Goal: Task Accomplishment & Management: Complete application form

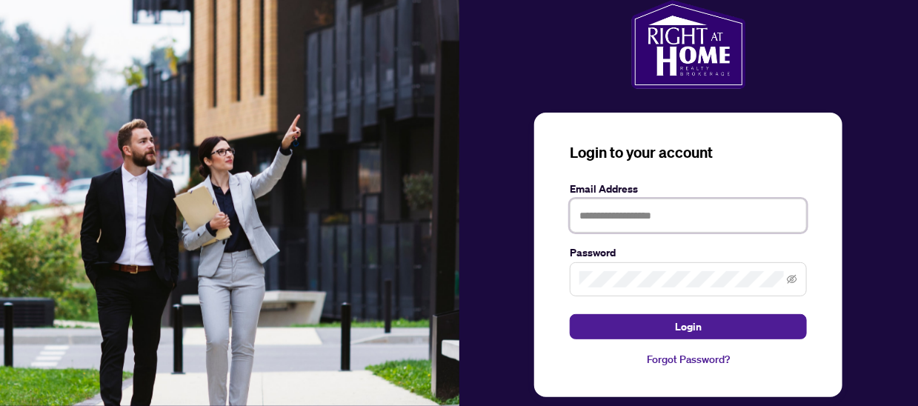
click at [614, 219] on input "text" at bounding box center [688, 216] width 237 height 34
type input "**********"
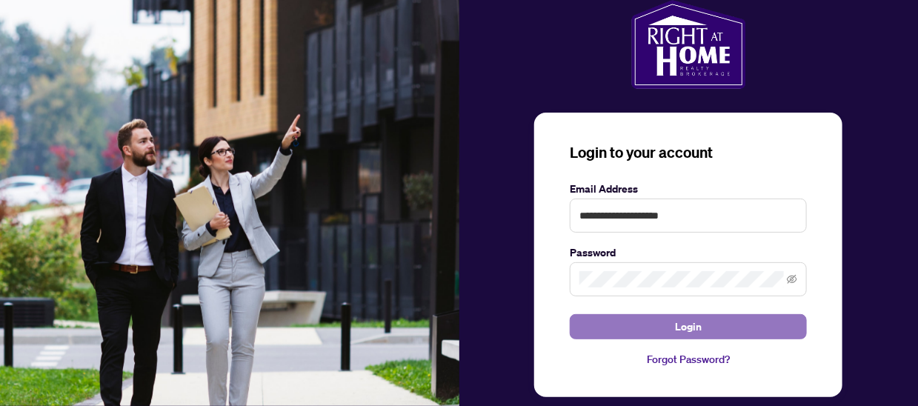
click at [610, 329] on button "Login" at bounding box center [688, 326] width 237 height 25
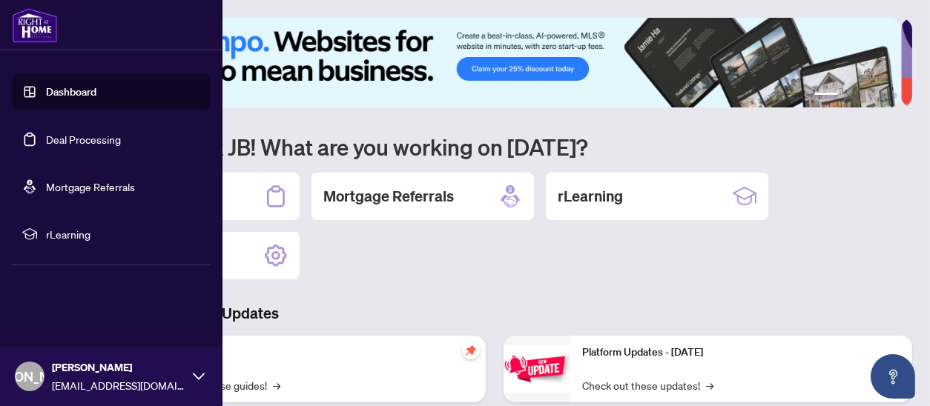
click at [82, 93] on link "Dashboard" at bounding box center [71, 91] width 50 height 13
click at [81, 133] on link "Deal Processing" at bounding box center [83, 139] width 75 height 13
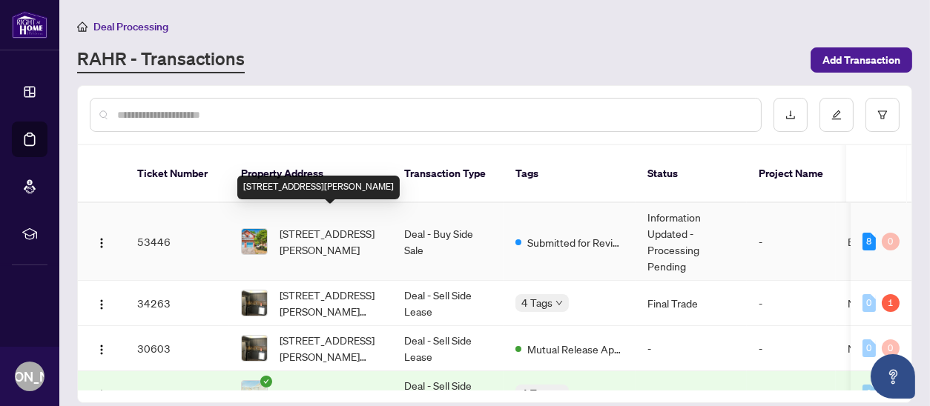
click at [330, 225] on span "[STREET_ADDRESS][PERSON_NAME]" at bounding box center [329, 241] width 101 height 33
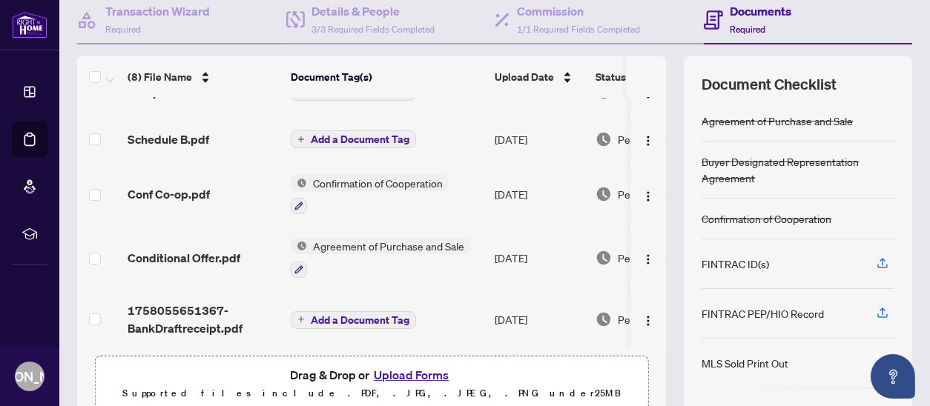
scroll to position [148, 0]
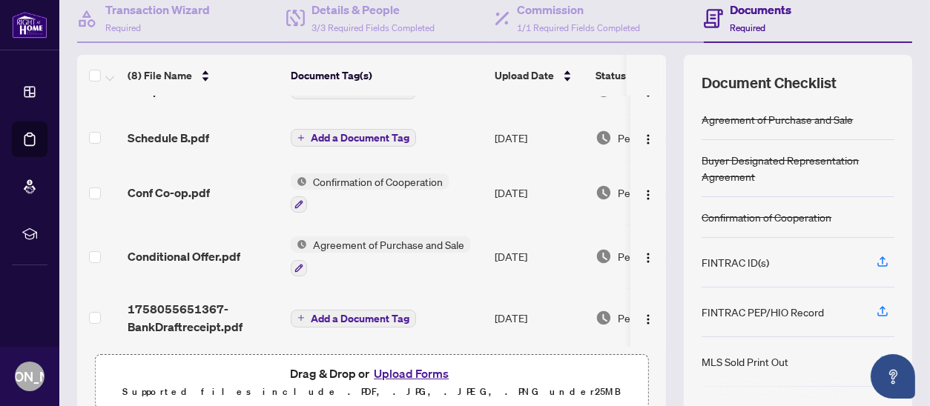
click at [875, 356] on icon "button" at bounding box center [881, 360] width 13 height 13
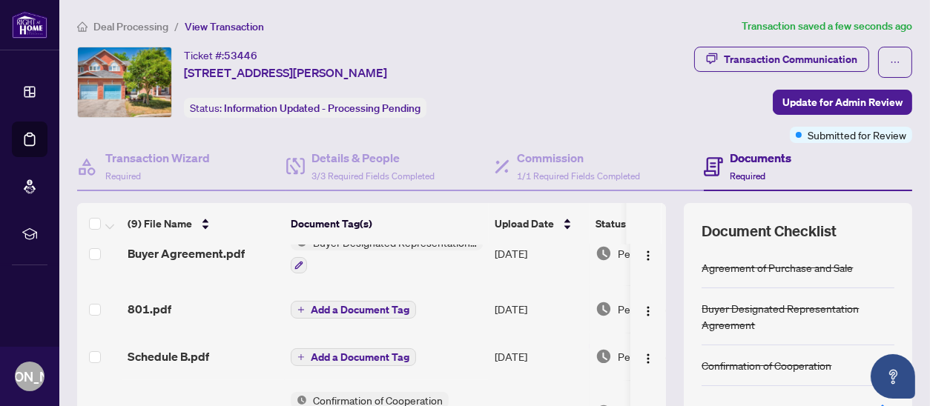
scroll to position [267, 0]
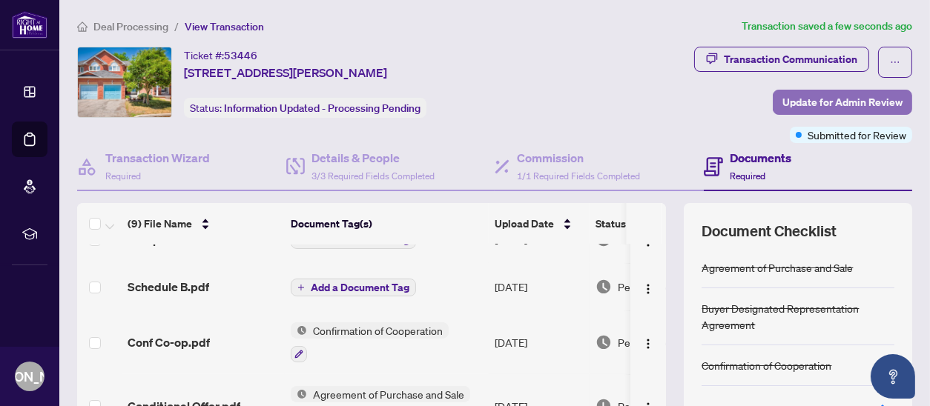
click at [837, 105] on span "Update for Admin Review" at bounding box center [842, 102] width 120 height 24
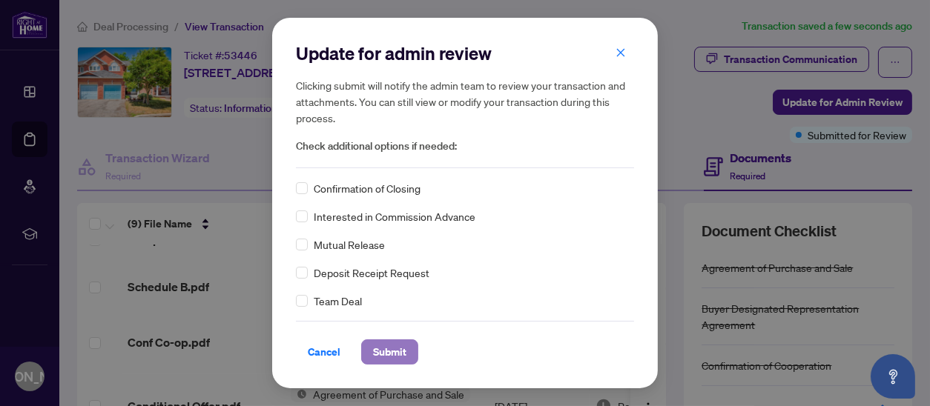
click at [385, 351] on span "Submit" at bounding box center [389, 352] width 33 height 24
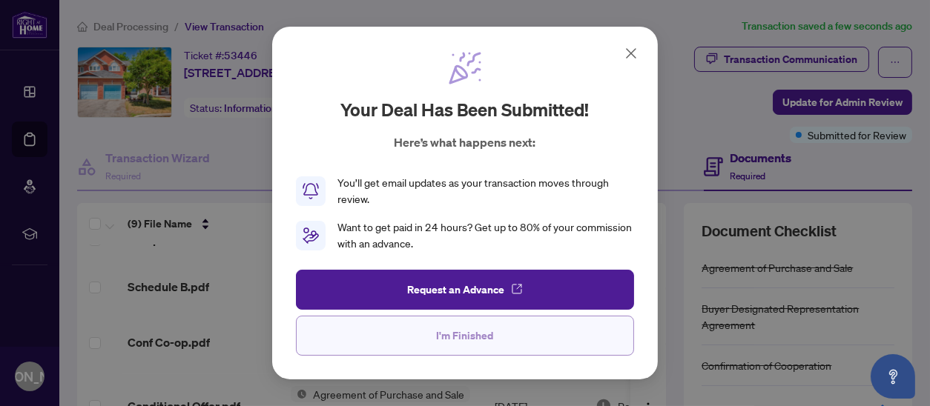
click at [474, 335] on span "I'm Finished" at bounding box center [465, 336] width 57 height 24
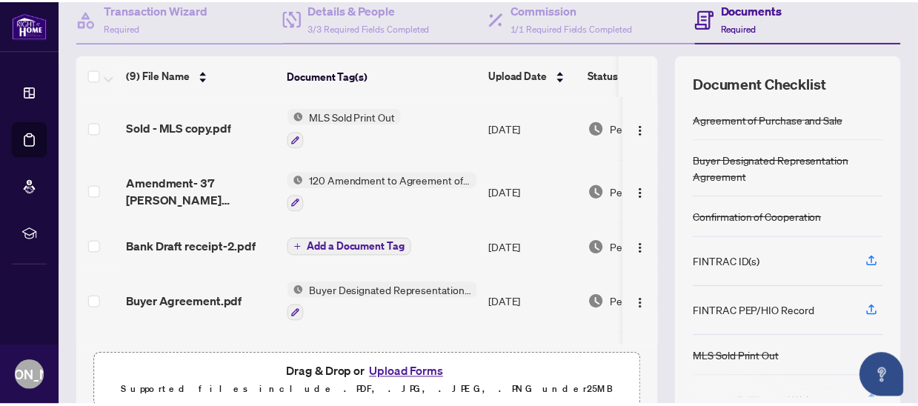
scroll to position [0, 0]
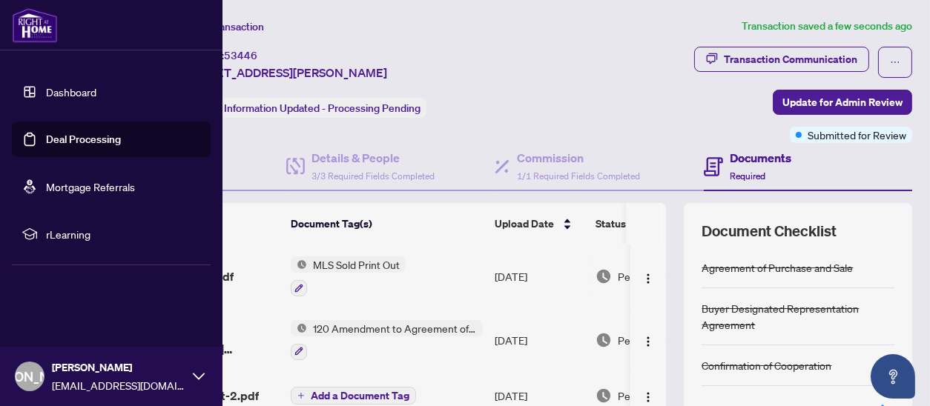
click at [194, 380] on icon at bounding box center [199, 377] width 12 height 12
click at [55, 294] on span "Logout" at bounding box center [59, 288] width 33 height 24
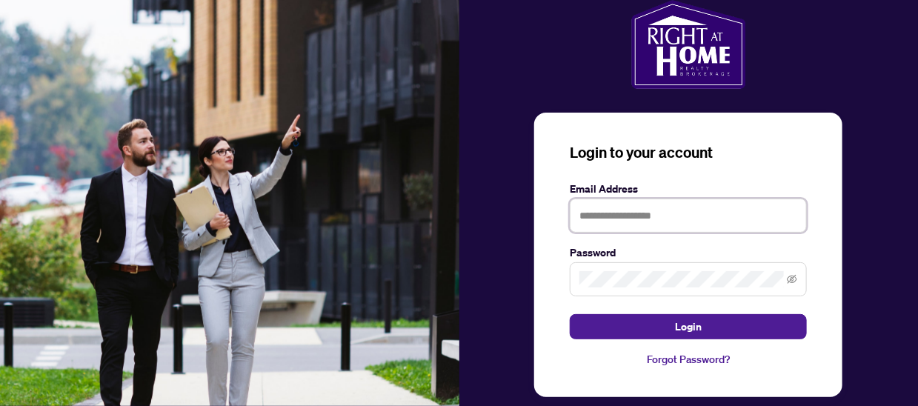
click at [600, 219] on input "text" at bounding box center [688, 216] width 237 height 34
type input "**********"
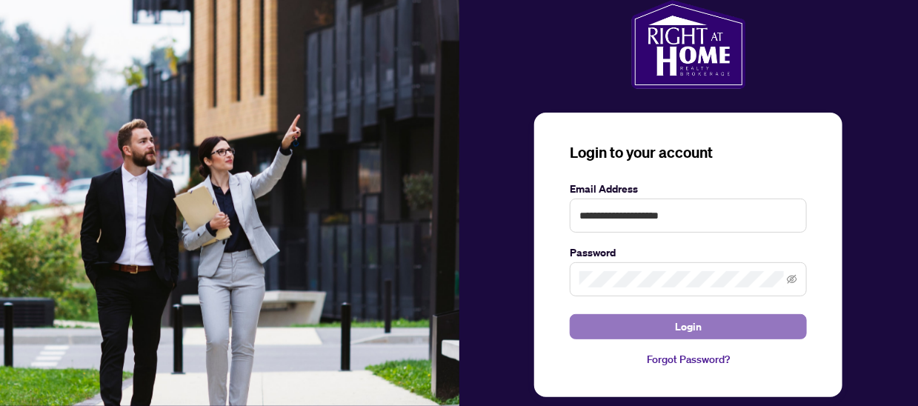
click at [612, 332] on button "Login" at bounding box center [688, 326] width 237 height 25
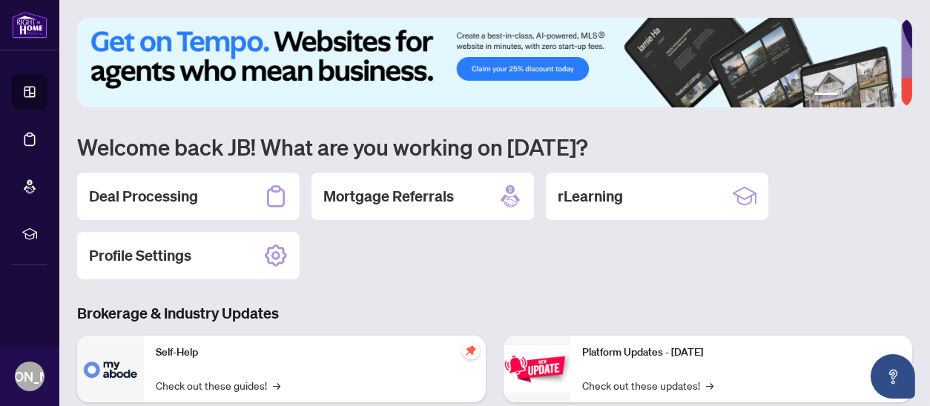
click at [128, 200] on h2 "Deal Processing" at bounding box center [143, 196] width 109 height 21
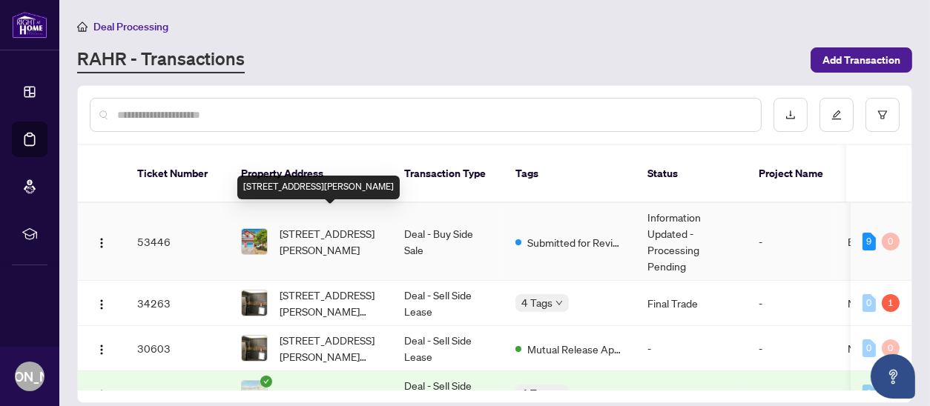
click at [323, 226] on span "[STREET_ADDRESS][PERSON_NAME]" at bounding box center [329, 241] width 101 height 33
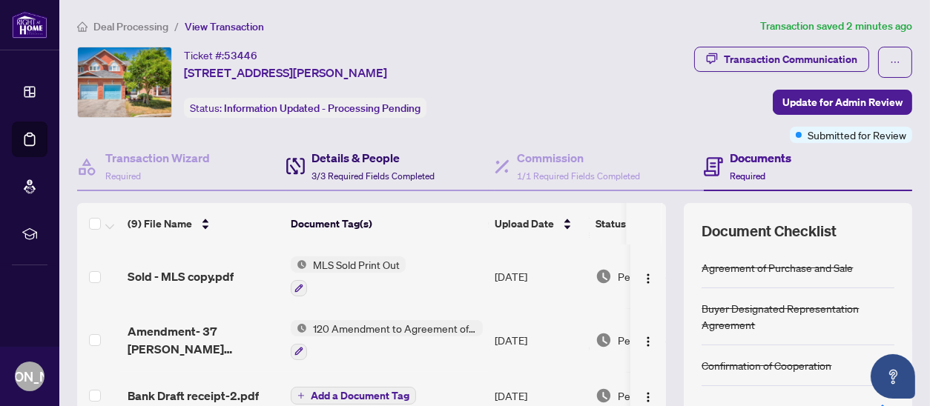
click at [349, 170] on span "3/3 Required Fields Completed" at bounding box center [373, 175] width 123 height 11
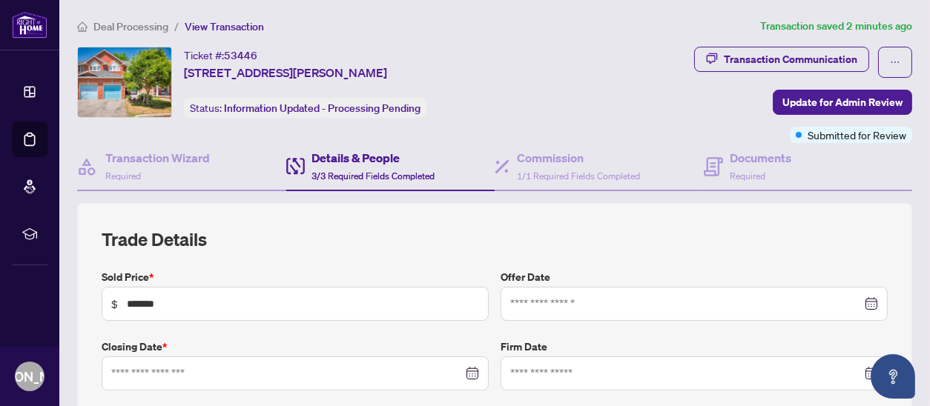
type input "**********"
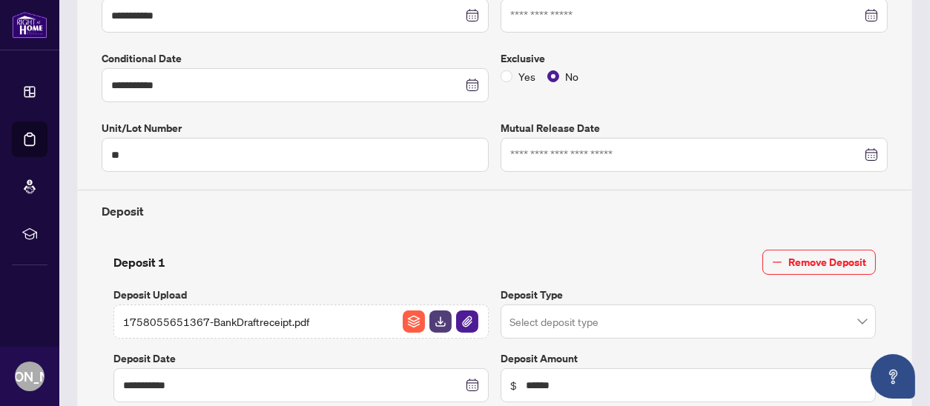
scroll to position [445, 0]
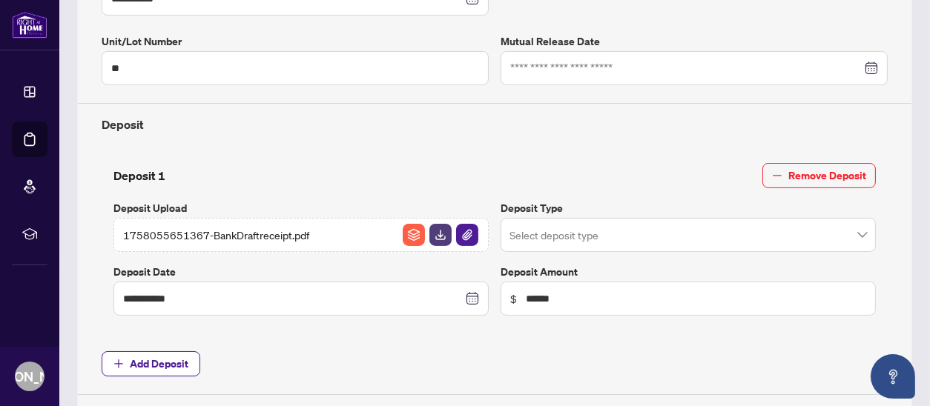
click at [603, 235] on input "search" at bounding box center [681, 237] width 344 height 33
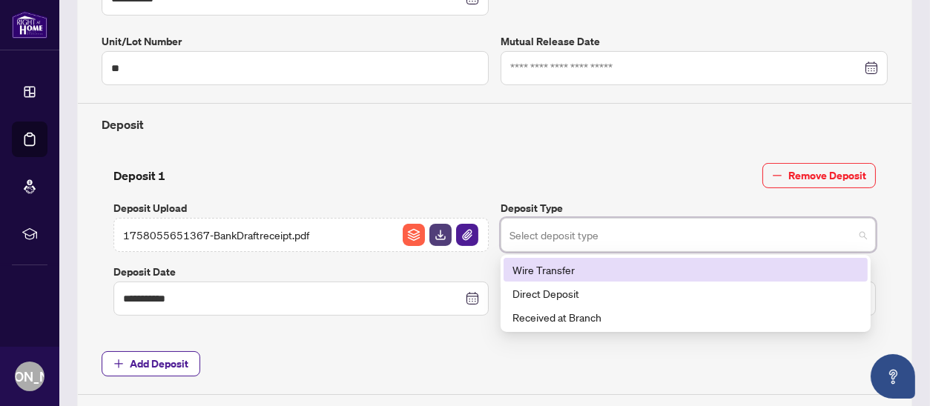
click at [603, 235] on input "search" at bounding box center [681, 237] width 344 height 33
click at [582, 137] on div "**********" at bounding box center [495, 109] width 798 height 571
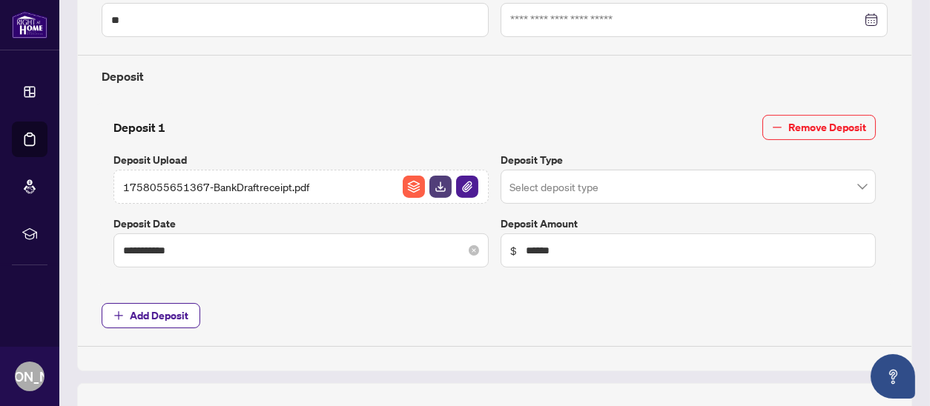
scroll to position [519, 0]
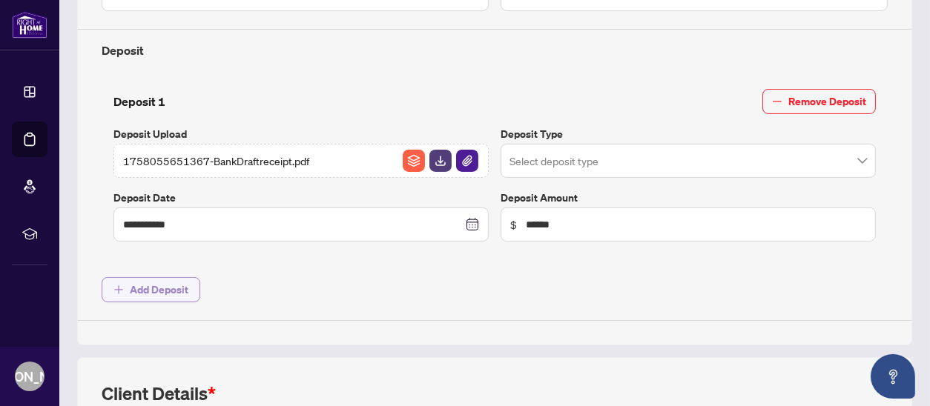
click at [156, 289] on span "Add Deposit" at bounding box center [159, 290] width 59 height 24
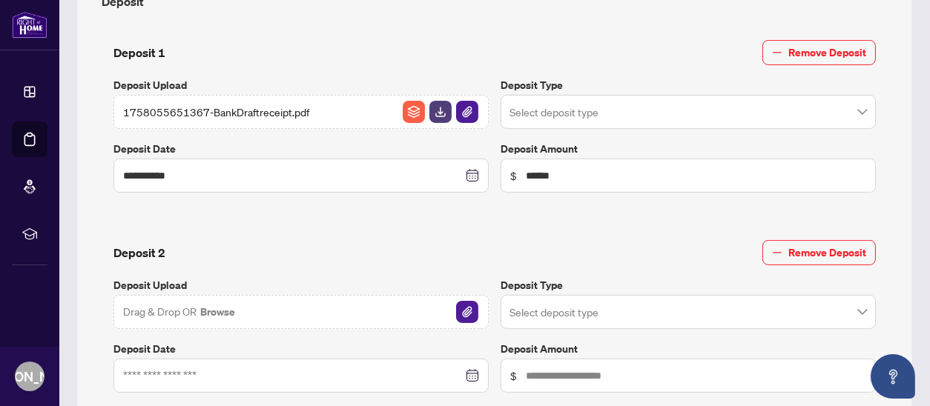
scroll to position [593, 0]
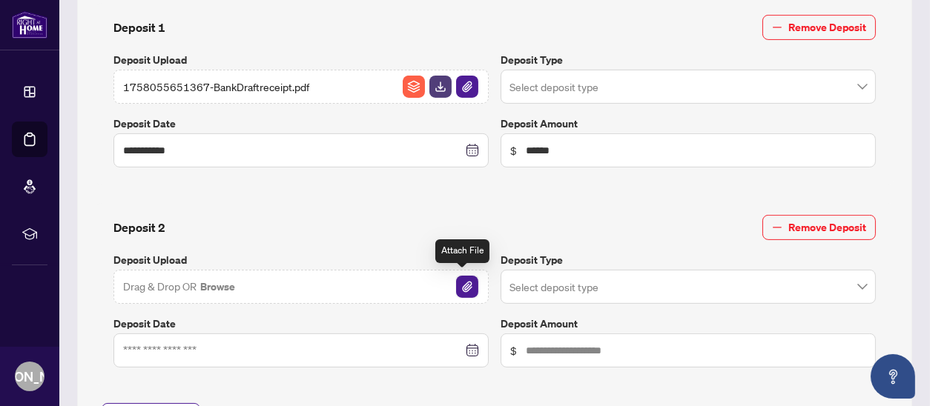
click at [463, 285] on img "button" at bounding box center [467, 287] width 22 height 22
click at [647, 278] on input "search" at bounding box center [681, 289] width 344 height 33
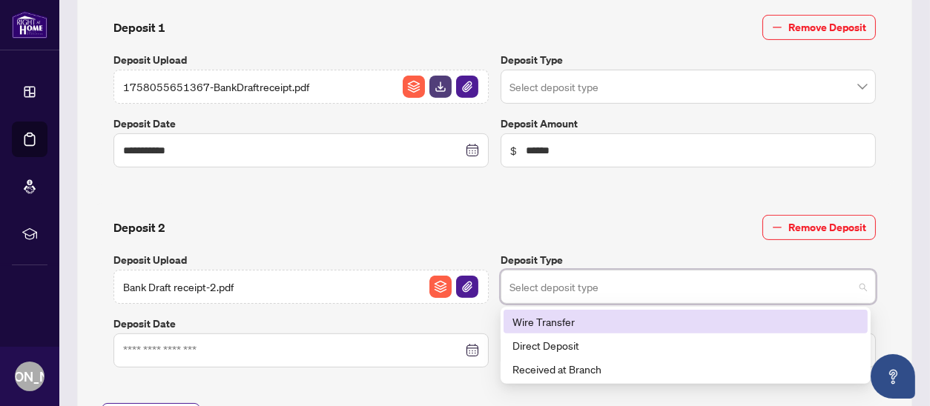
click at [623, 208] on div "Deposit 2 Remove Deposit Deposit Upload Bank Draft receipt-2.pdf Deposit Type S…" at bounding box center [495, 294] width 798 height 182
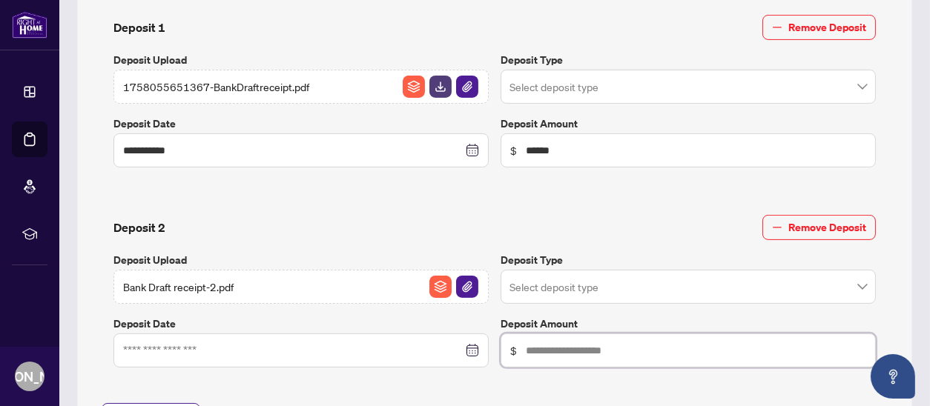
click at [548, 349] on input "text" at bounding box center [696, 350] width 340 height 16
click at [463, 346] on div at bounding box center [301, 350] width 356 height 16
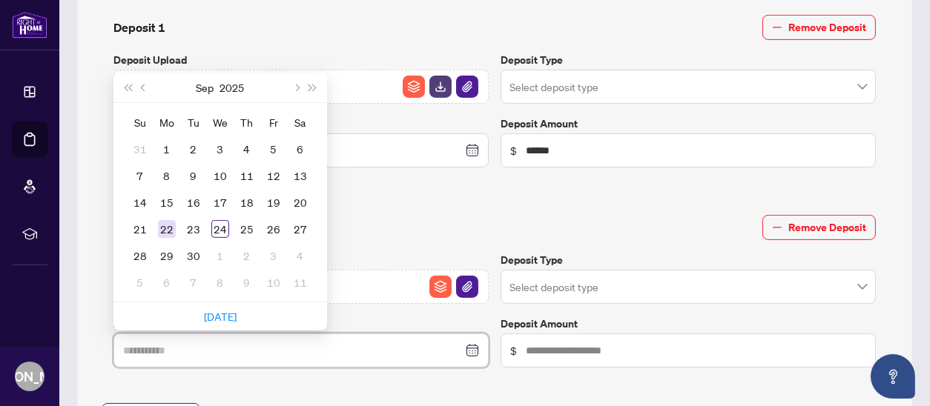
type input "**********"
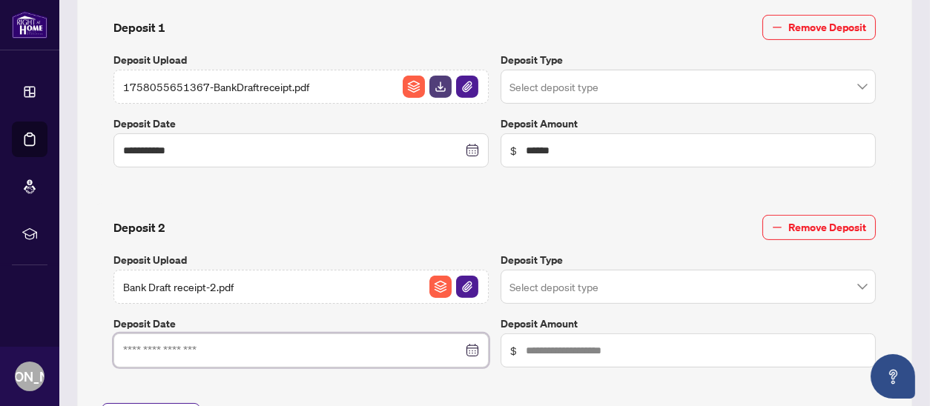
click at [470, 351] on div at bounding box center [301, 350] width 356 height 16
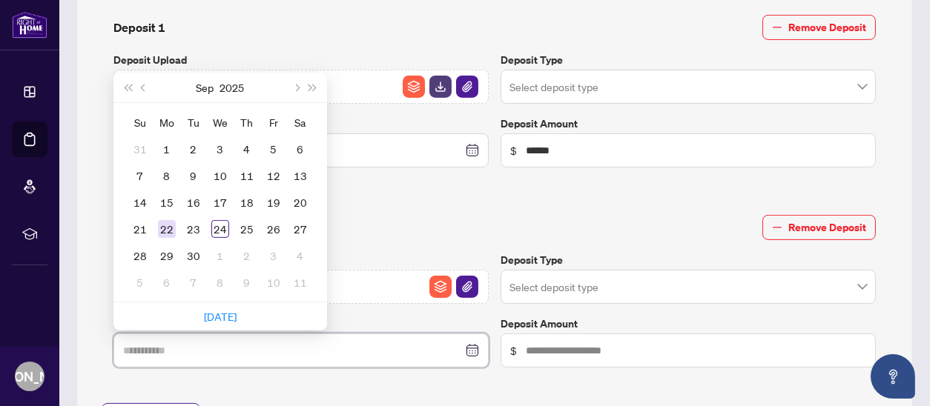
type input "**********"
click at [163, 225] on div "22" at bounding box center [167, 229] width 18 height 18
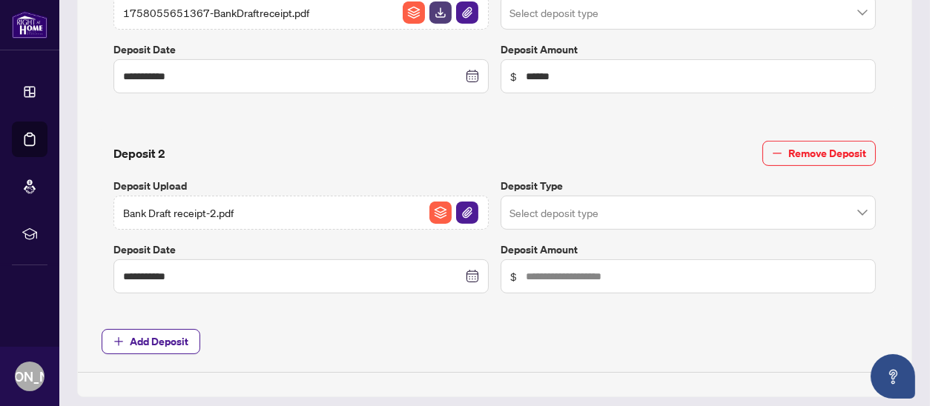
scroll to position [741, 0]
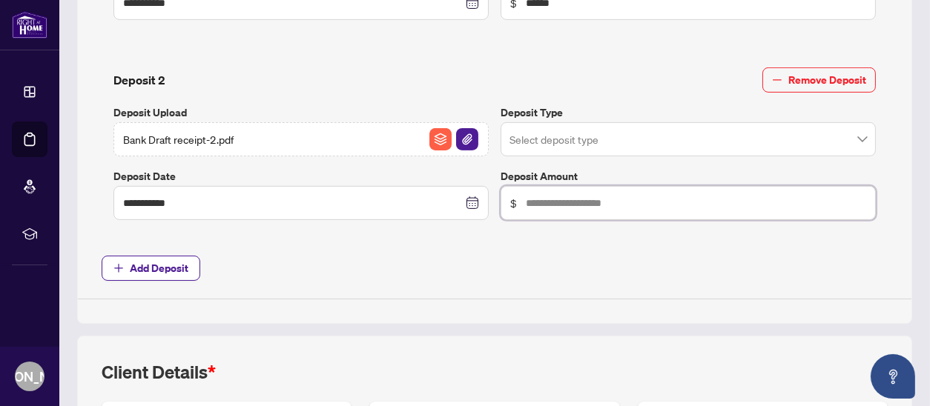
click at [537, 200] on input "text" at bounding box center [696, 203] width 340 height 16
type input "******"
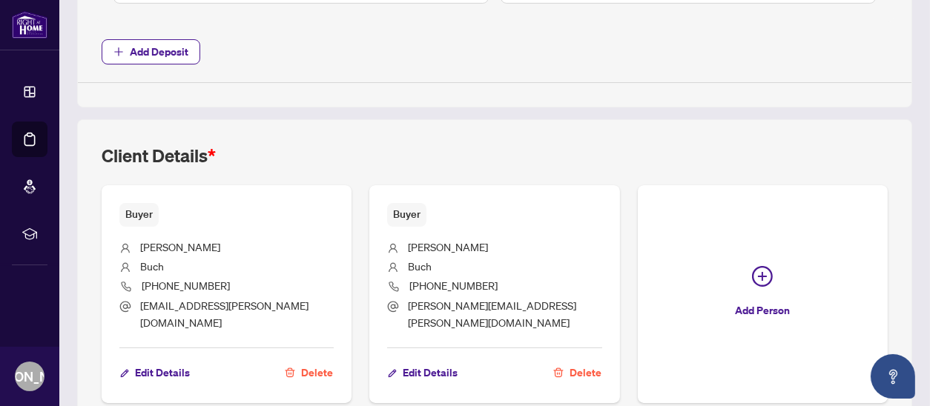
scroll to position [1016, 0]
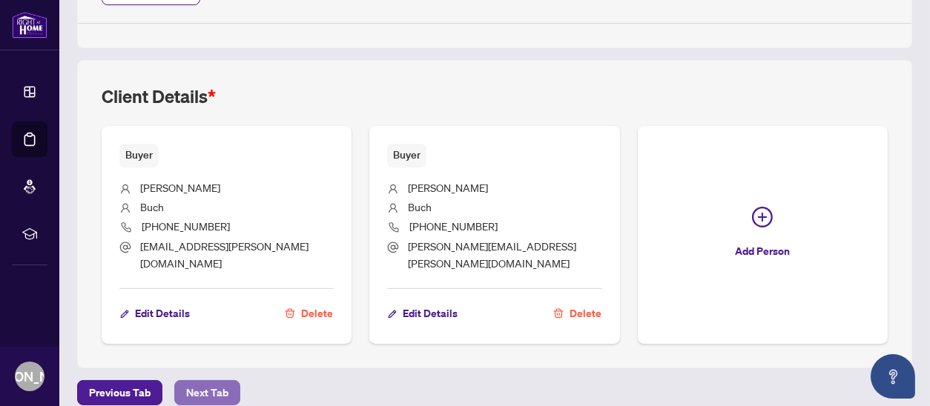
click at [191, 381] on span "Next Tab" at bounding box center [207, 393] width 42 height 24
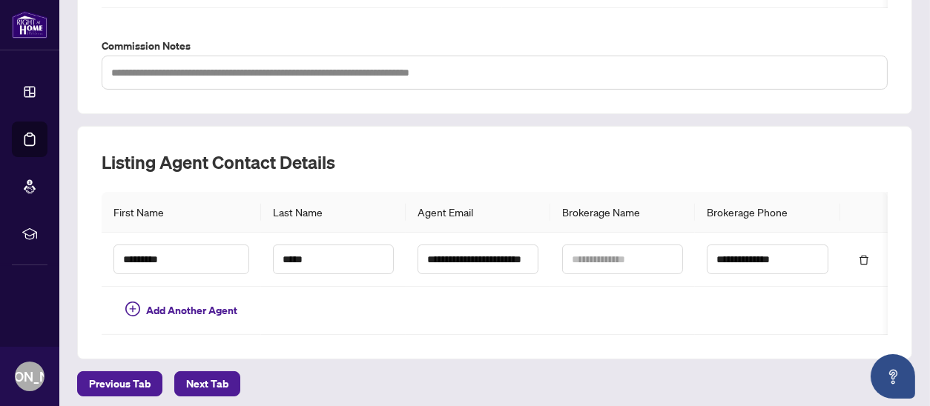
scroll to position [592, 0]
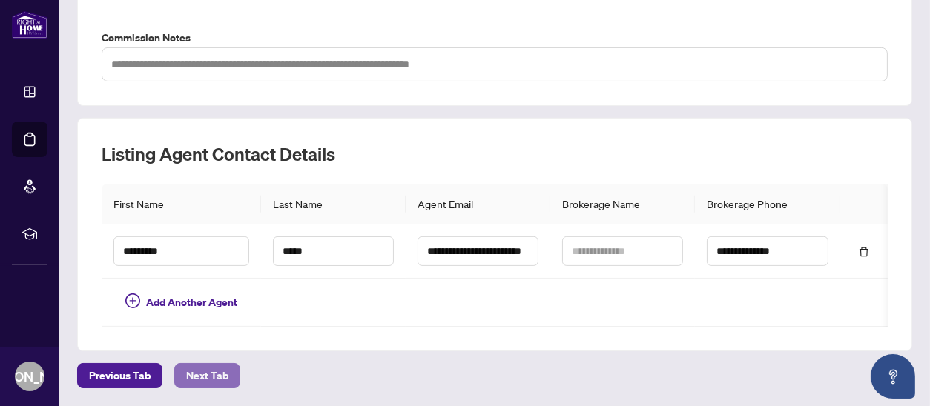
click at [201, 371] on span "Next Tab" at bounding box center [207, 376] width 42 height 24
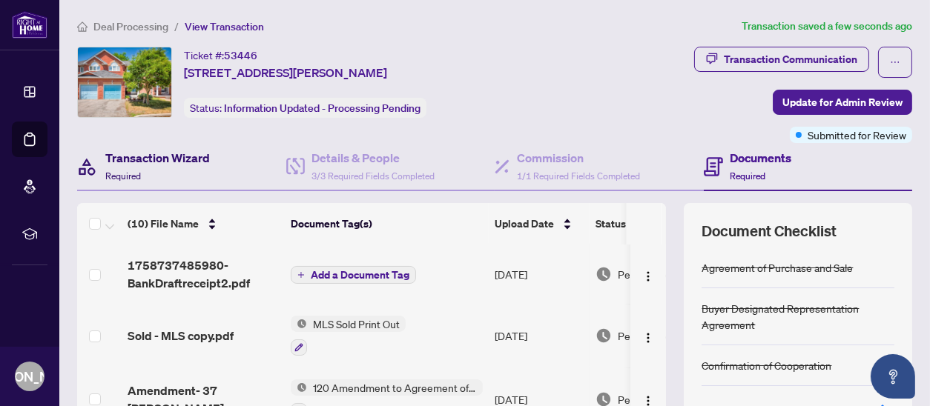
click at [116, 160] on h4 "Transaction Wizard" at bounding box center [157, 158] width 105 height 18
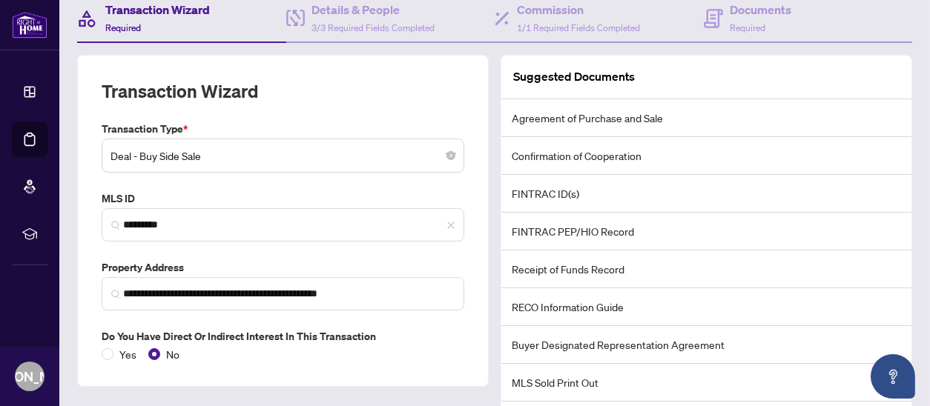
scroll to position [233, 0]
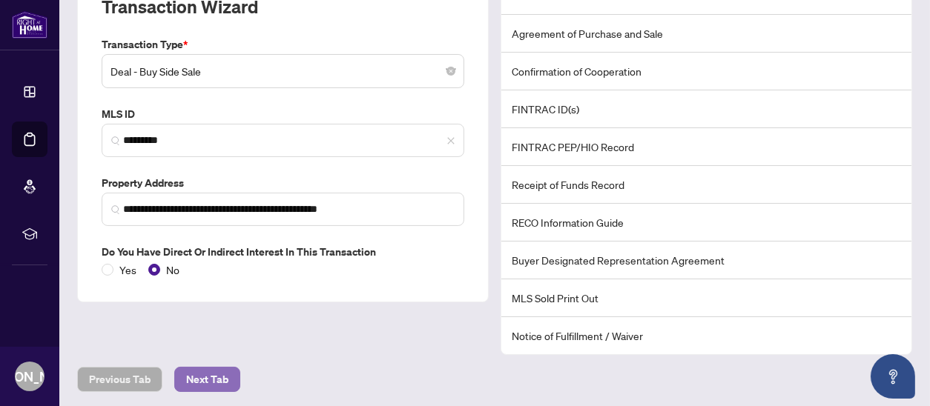
click at [206, 377] on span "Next Tab" at bounding box center [207, 380] width 42 height 24
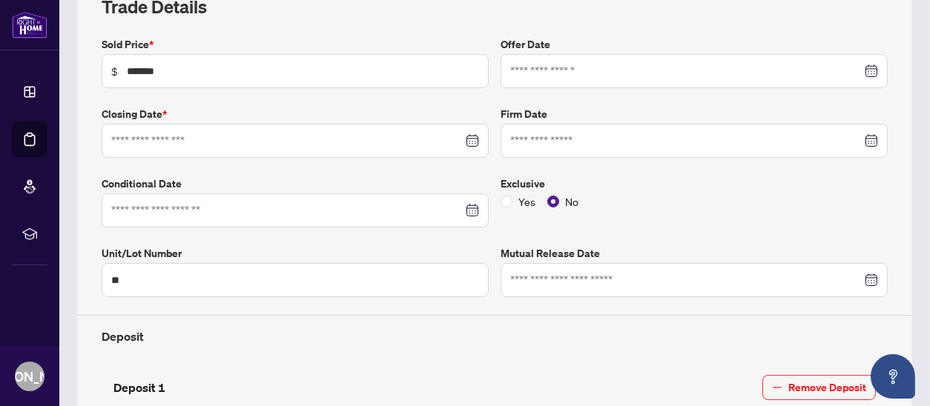
type input "**********"
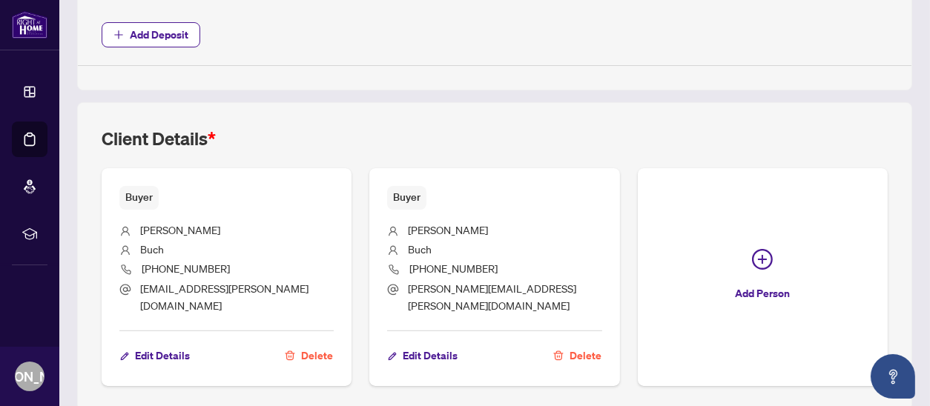
scroll to position [1016, 0]
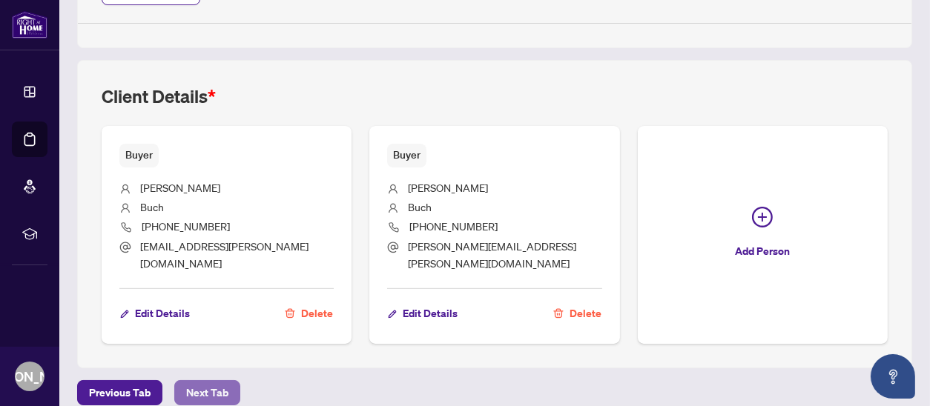
click at [201, 381] on span "Next Tab" at bounding box center [207, 393] width 42 height 24
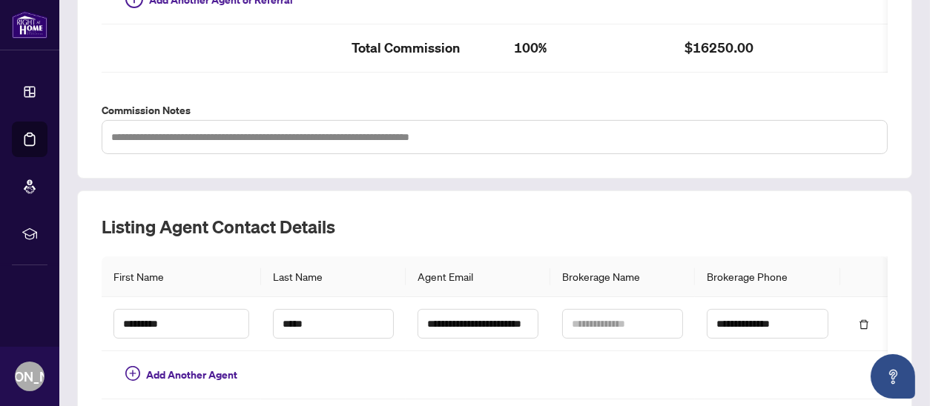
scroll to position [592, 0]
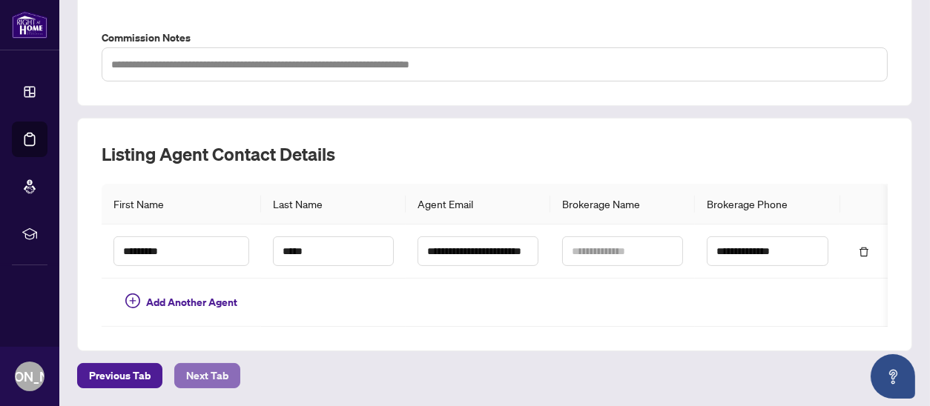
click at [200, 373] on span "Next Tab" at bounding box center [207, 376] width 42 height 24
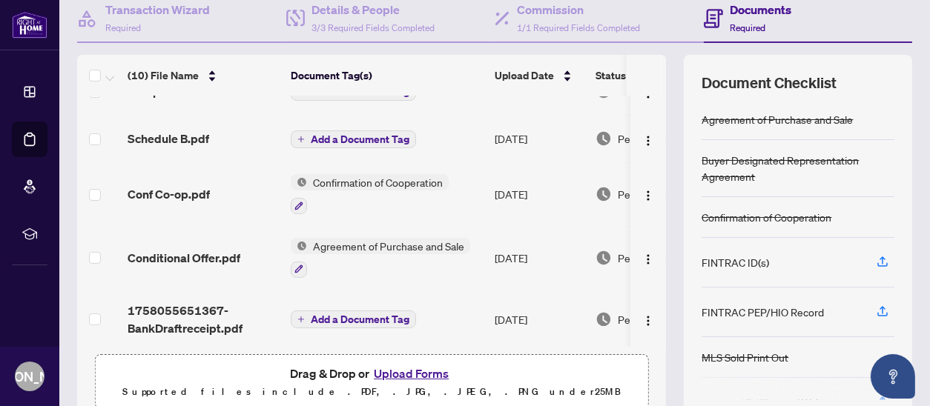
scroll to position [213, 0]
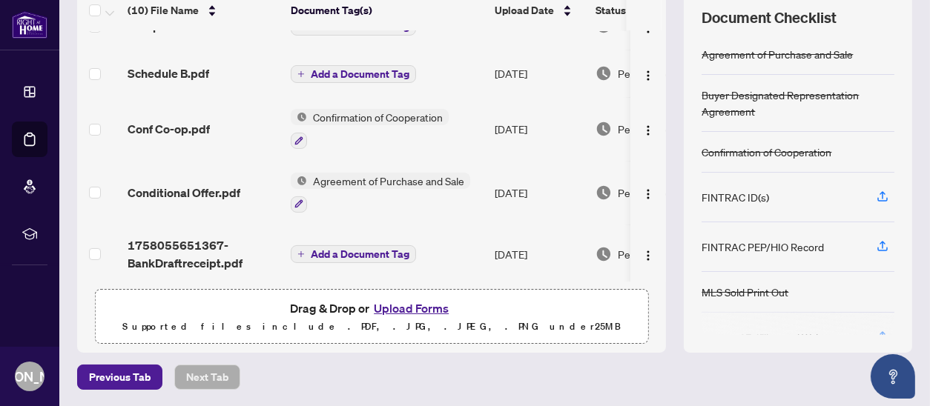
click at [417, 305] on button "Upload Forms" at bounding box center [411, 308] width 84 height 19
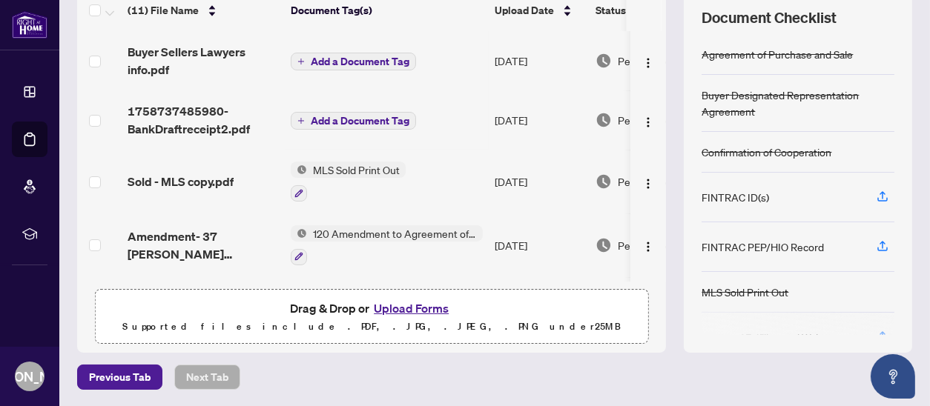
scroll to position [0, 0]
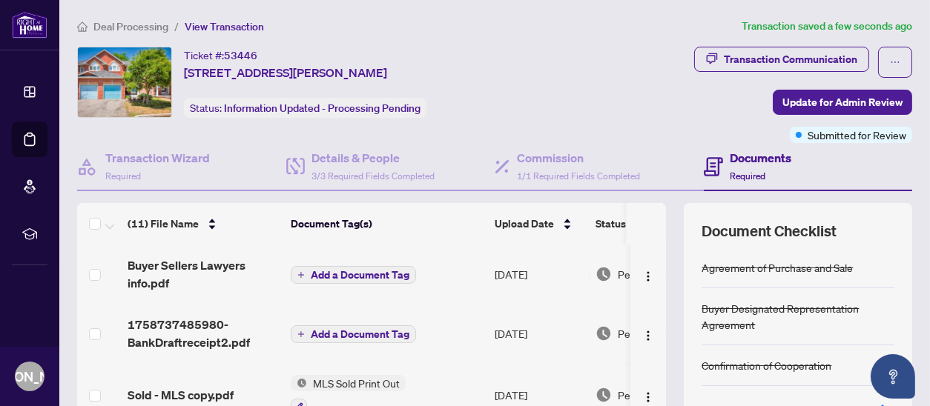
click at [355, 273] on span "Add a Document Tag" at bounding box center [360, 275] width 99 height 10
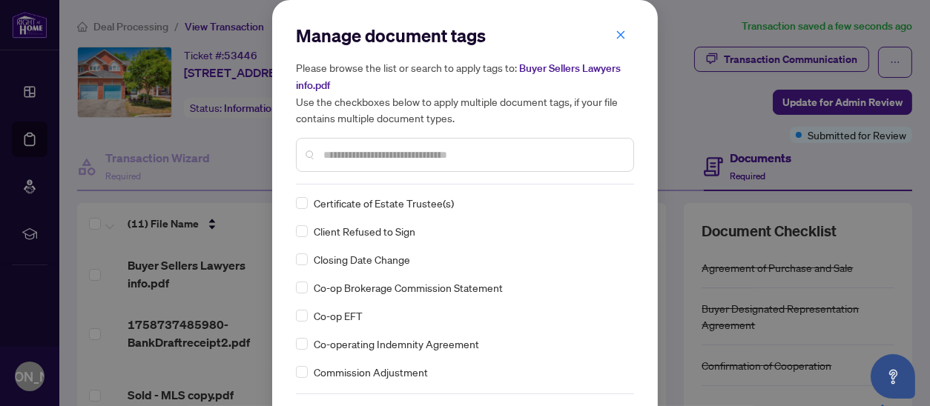
scroll to position [815, 0]
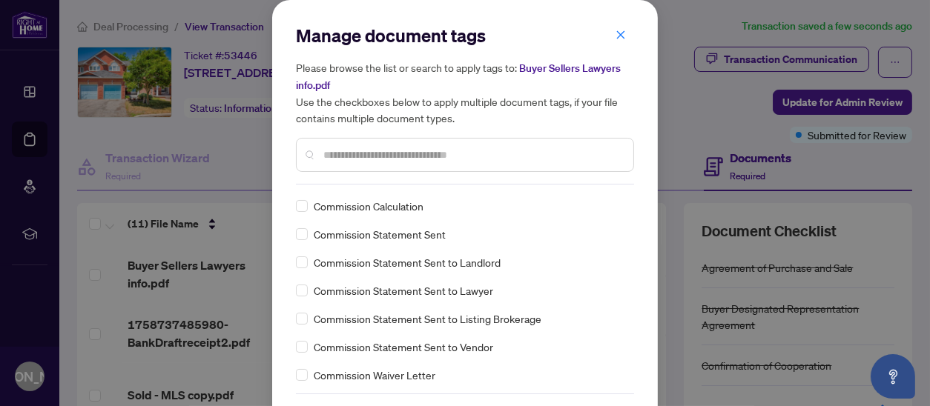
click at [354, 154] on input "text" at bounding box center [472, 155] width 298 height 16
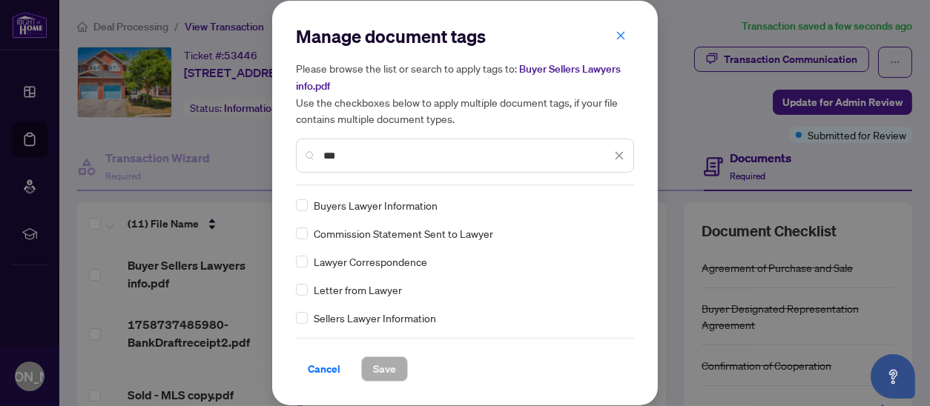
scroll to position [0, 0]
type input "***"
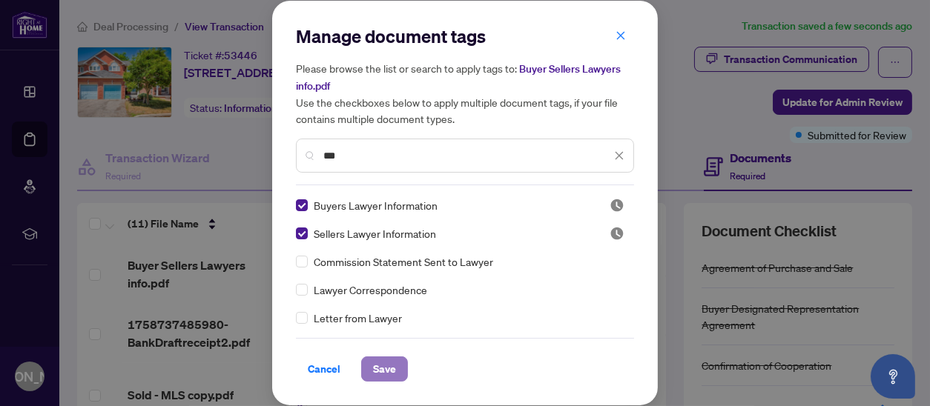
click at [385, 369] on span "Save" at bounding box center [384, 369] width 23 height 24
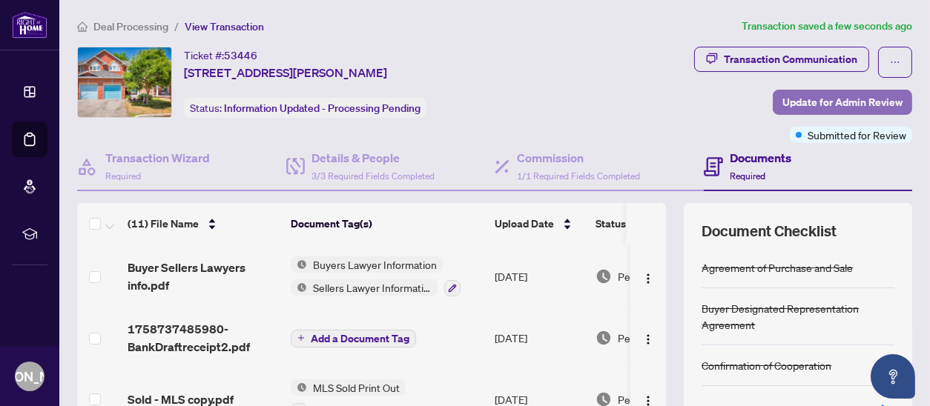
click at [829, 102] on span "Update for Admin Review" at bounding box center [842, 102] width 120 height 24
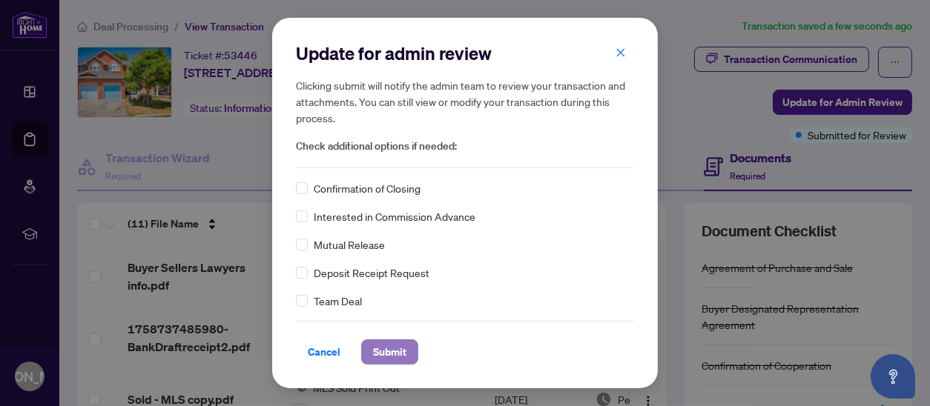
click at [393, 352] on span "Submit" at bounding box center [389, 352] width 33 height 24
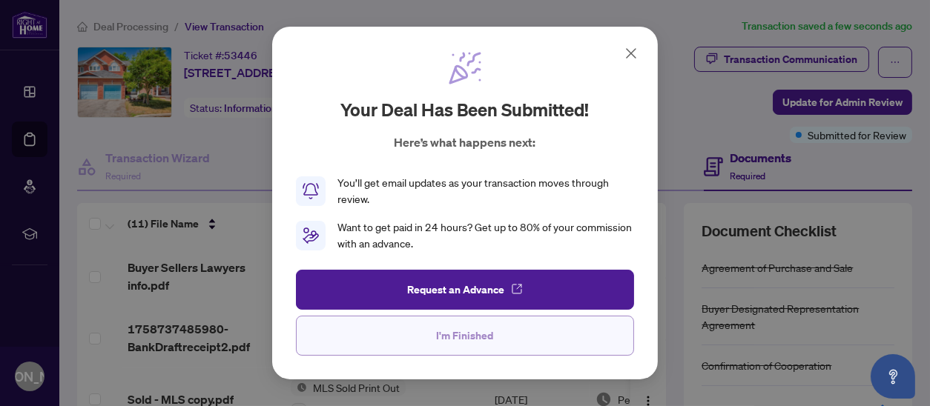
click at [483, 334] on span "I'm Finished" at bounding box center [465, 336] width 57 height 24
